Goal: Task Accomplishment & Management: Manage account settings

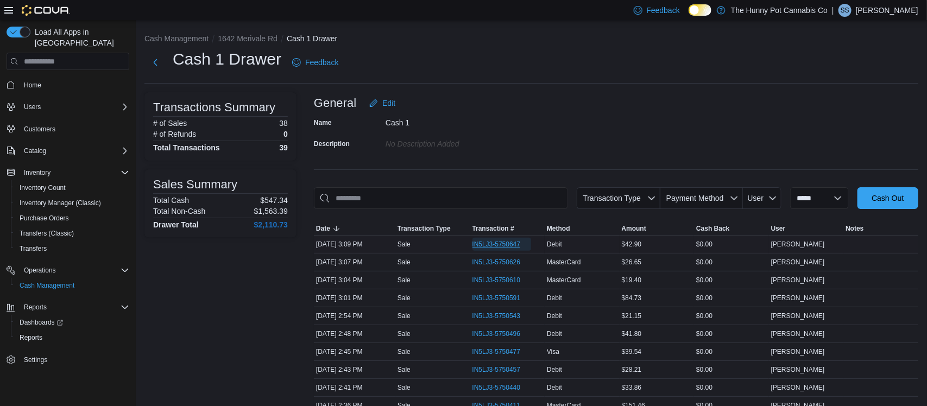
click at [503, 248] on span "IN5LJ3-5750647" at bounding box center [497, 244] width 48 height 9
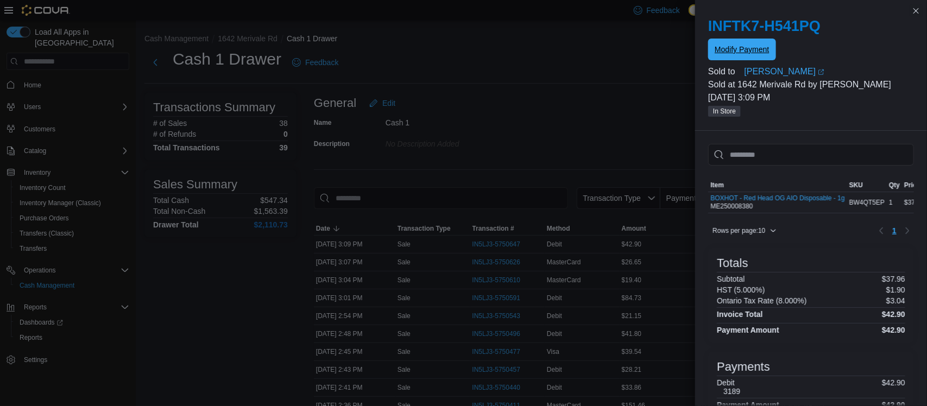
click at [759, 45] on span "Modify Payment" at bounding box center [742, 49] width 54 height 11
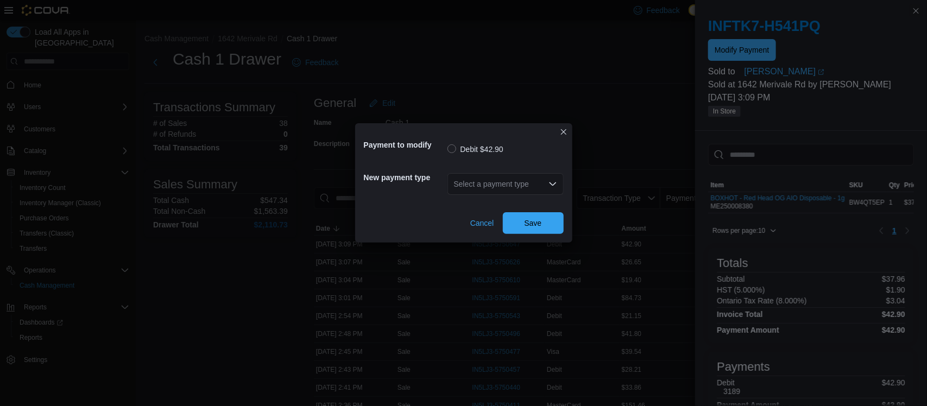
click at [475, 179] on div "Select a payment type" at bounding box center [506, 184] width 116 height 22
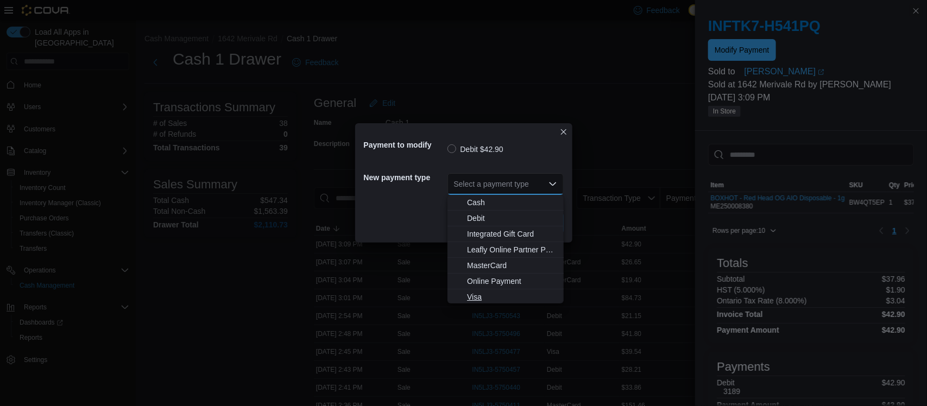
click at [472, 300] on span "Visa" at bounding box center [512, 297] width 90 height 11
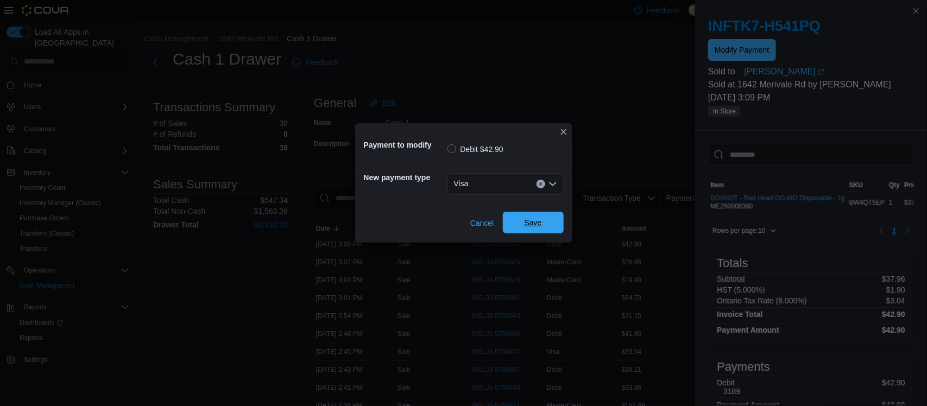
click at [525, 224] on span "Save" at bounding box center [533, 222] width 17 height 11
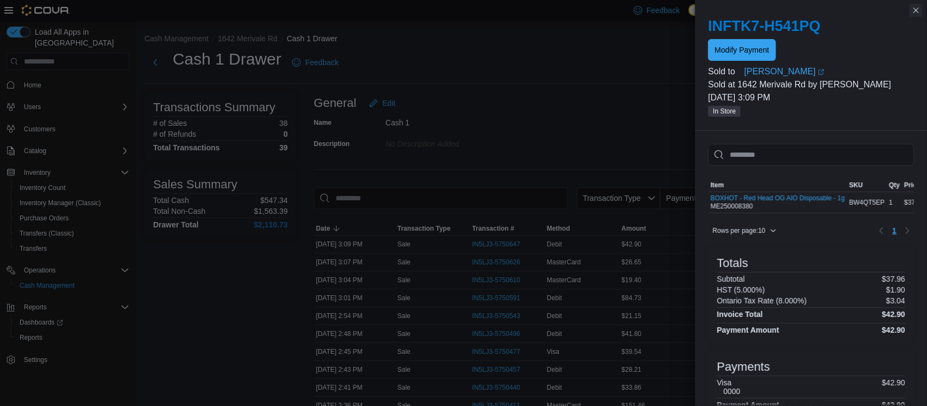
click at [918, 11] on button "Close this dialog" at bounding box center [916, 10] width 13 height 13
